Goal: Task Accomplishment & Management: Complete application form

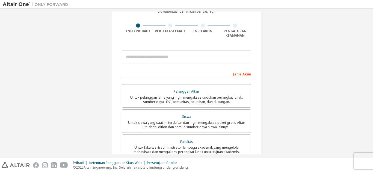
scroll to position [36, 0]
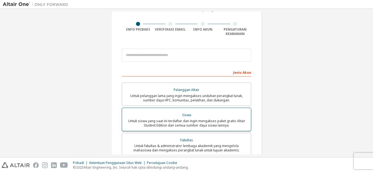
click at [167, 118] on font "Untuk siswa yang saat ini terdaftar dan ingin mengakses paket gratis Altair Stu…" at bounding box center [186, 122] width 117 height 9
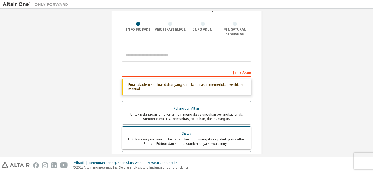
click at [167, 118] on font "Untuk pelanggan lama yang ingin mengakses unduhan perangkat lunak, sumber daya …" at bounding box center [186, 116] width 112 height 9
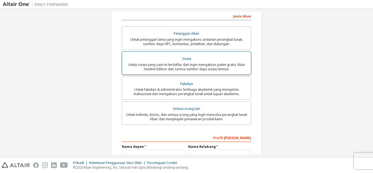
click at [163, 59] on div "Siswa" at bounding box center [186, 59] width 122 height 8
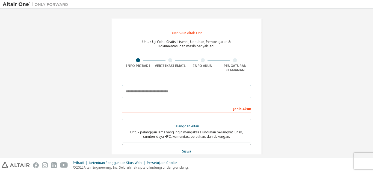
click at [145, 91] on input "email" at bounding box center [186, 91] width 129 height 13
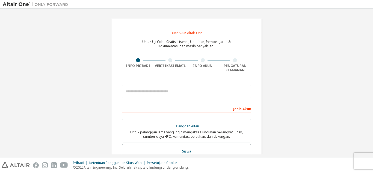
click at [190, 71] on div "Info Pribadi Verifikasi Email Info Akun Pengaturan Keamanan" at bounding box center [186, 65] width 129 height 14
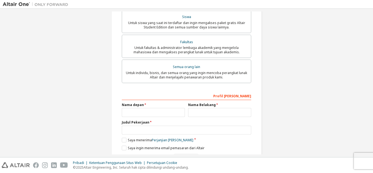
scroll to position [152, 0]
